Goal: Information Seeking & Learning: Learn about a topic

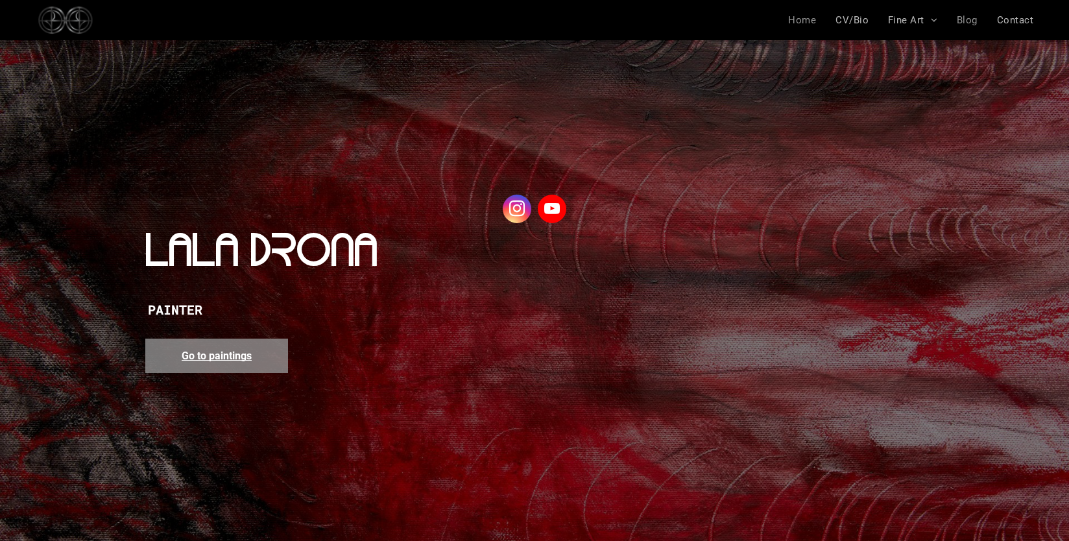
click at [974, 15] on span "Blog" at bounding box center [967, 20] width 21 height 12
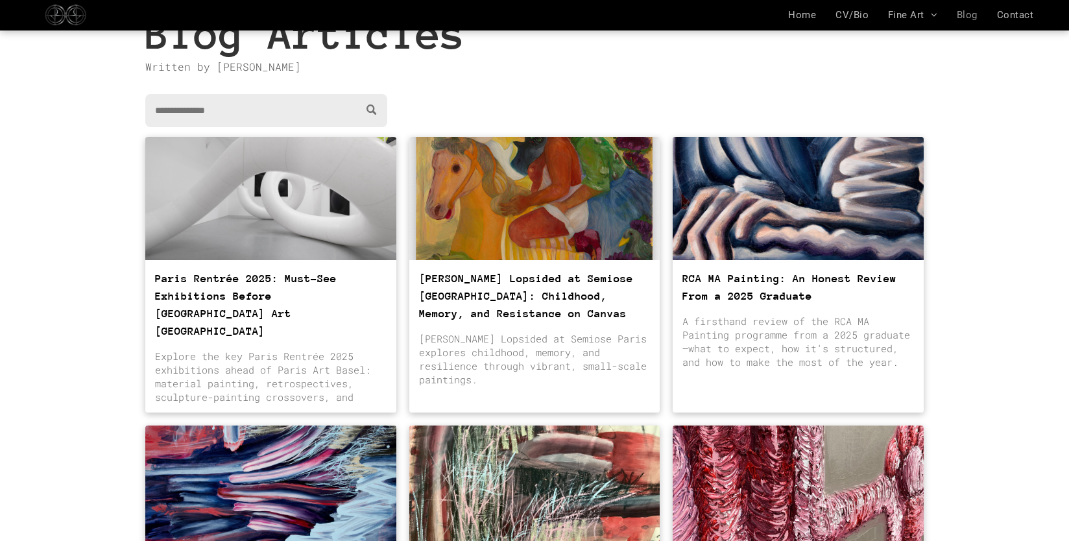
scroll to position [99, 0]
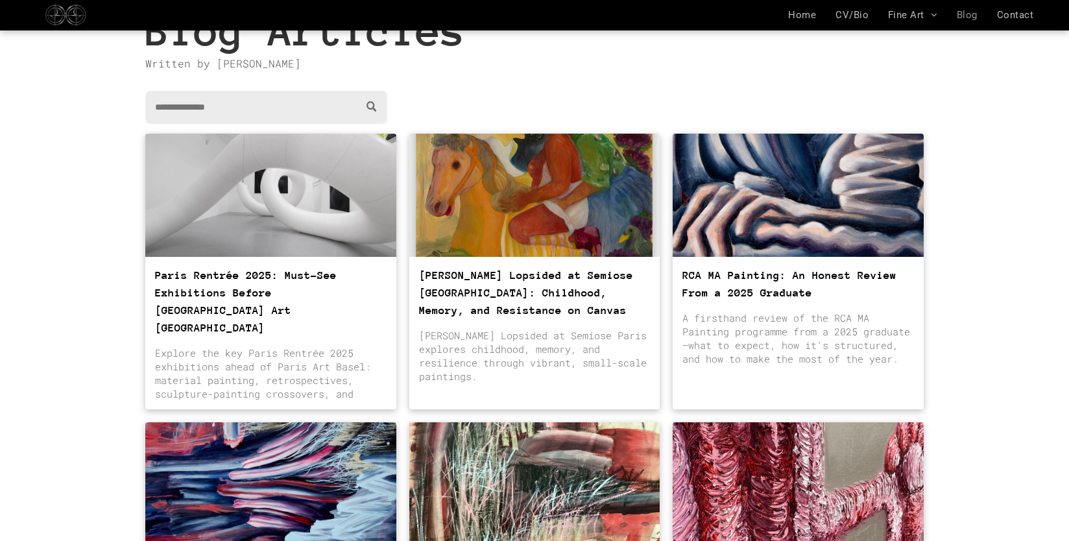
click at [291, 191] on div at bounding box center [271, 195] width 266 height 130
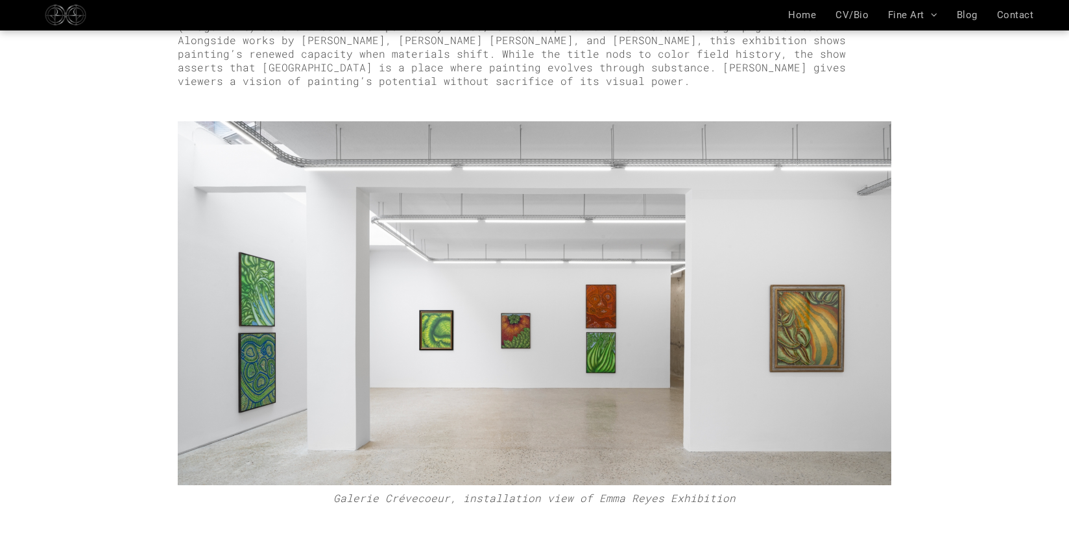
scroll to position [2924, 0]
